Goal: Task Accomplishment & Management: Use online tool/utility

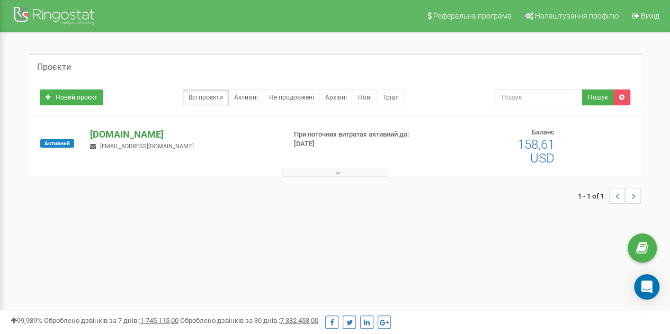
click at [126, 134] on p "[DOMAIN_NAME]" at bounding box center [183, 135] width 187 height 14
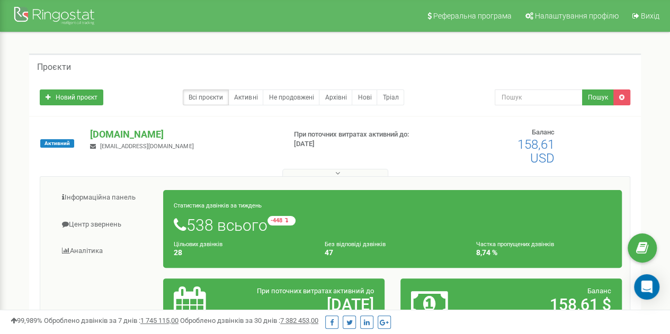
click at [15, 211] on div "Проєкти Новий проєкт Всі проєкти Активні Не продовжені Архівні Нові Тріал Пошук" at bounding box center [335, 219] width 654 height 375
click at [107, 138] on p "[DOMAIN_NAME]" at bounding box center [183, 135] width 187 height 14
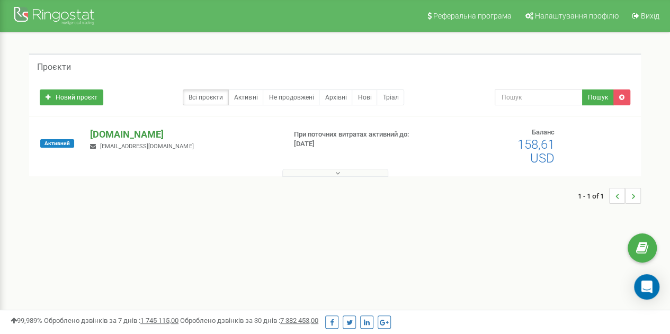
click at [107, 138] on p "[DOMAIN_NAME]" at bounding box center [183, 135] width 187 height 14
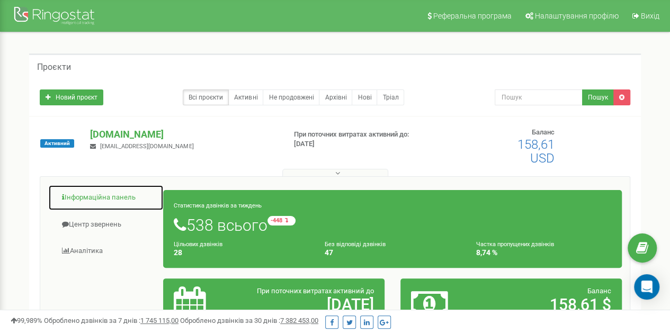
click at [99, 202] on link "Інформаційна панель" at bounding box center [106, 198] width 116 height 26
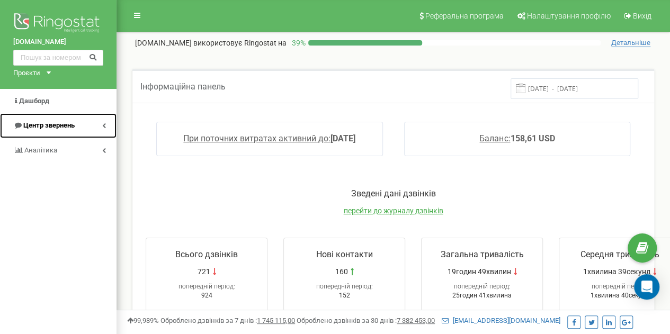
click at [52, 125] on span "Центр звернень" at bounding box center [48, 125] width 51 height 8
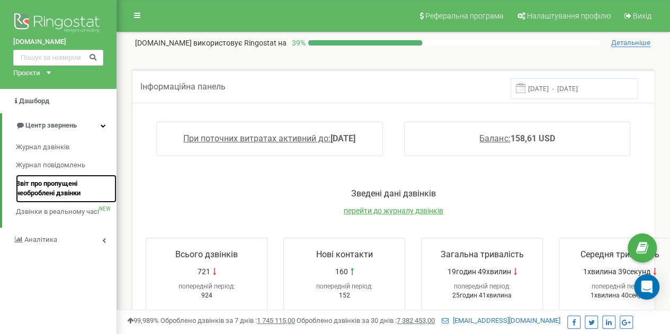
click at [40, 185] on span "Звіт про пропущені необроблені дзвінки" at bounding box center [63, 189] width 95 height 20
